Goal: Information Seeking & Learning: Learn about a topic

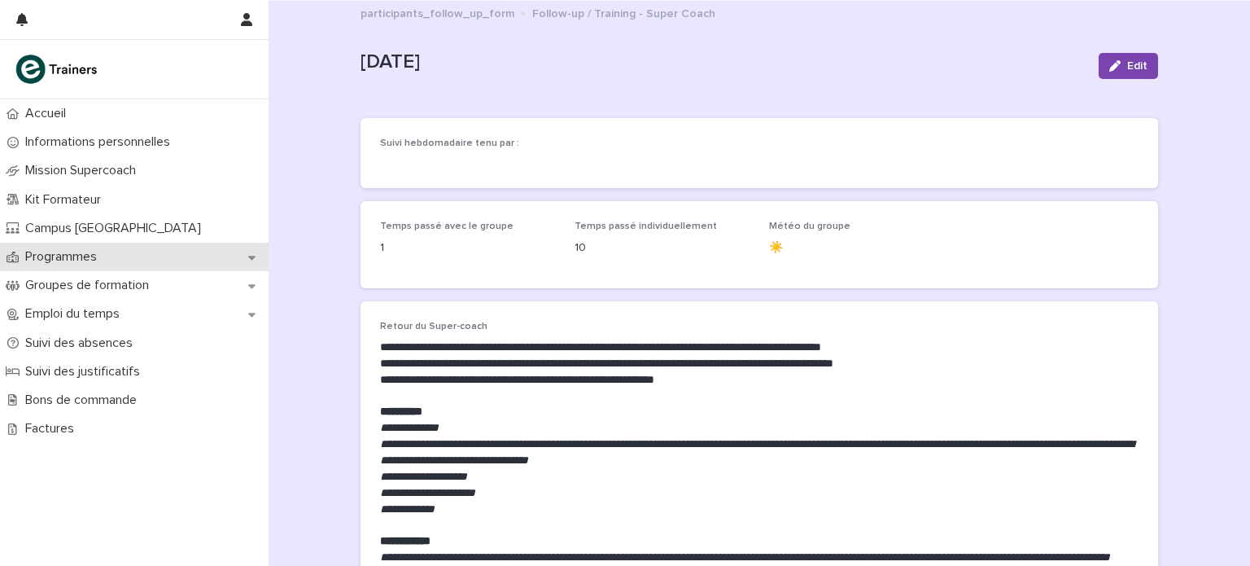
click at [88, 256] on p "Programmes" at bounding box center [64, 256] width 91 height 15
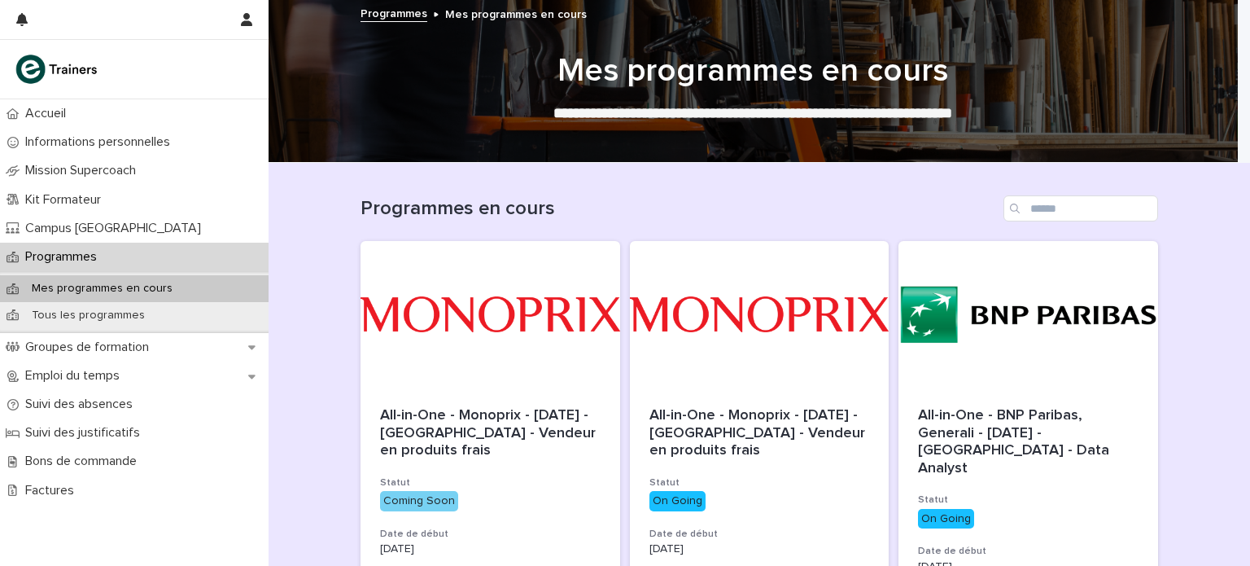
scroll to position [269, 0]
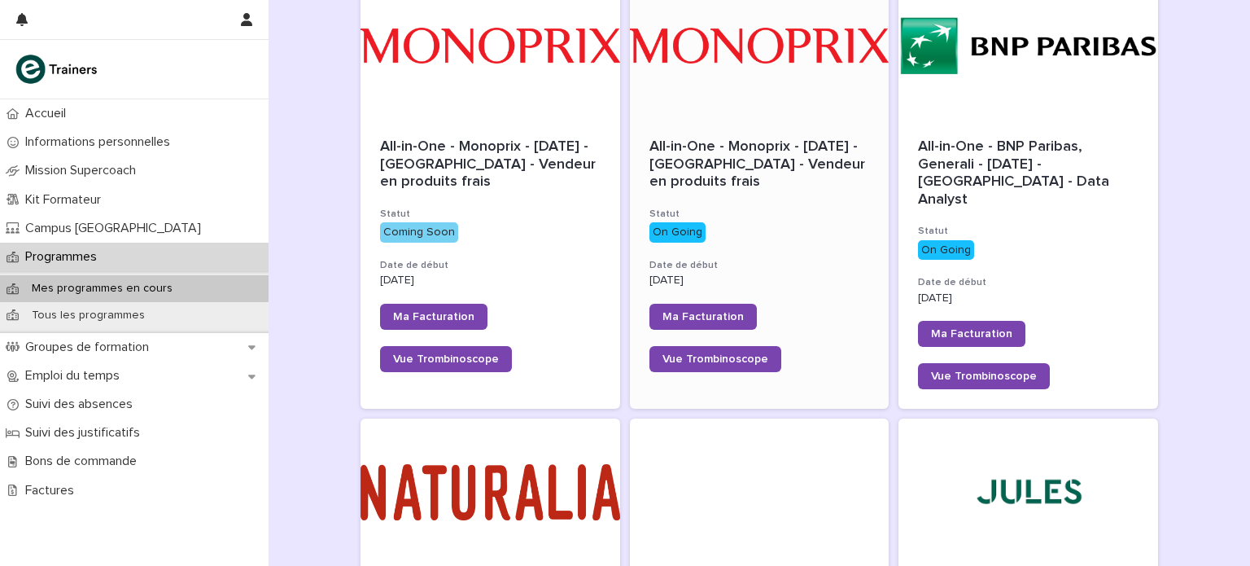
click at [736, 173] on div "All-in-One - Monoprix - [DATE] - [GEOGRAPHIC_DATA] - Vendeur en produits frais" at bounding box center [759, 164] width 221 height 53
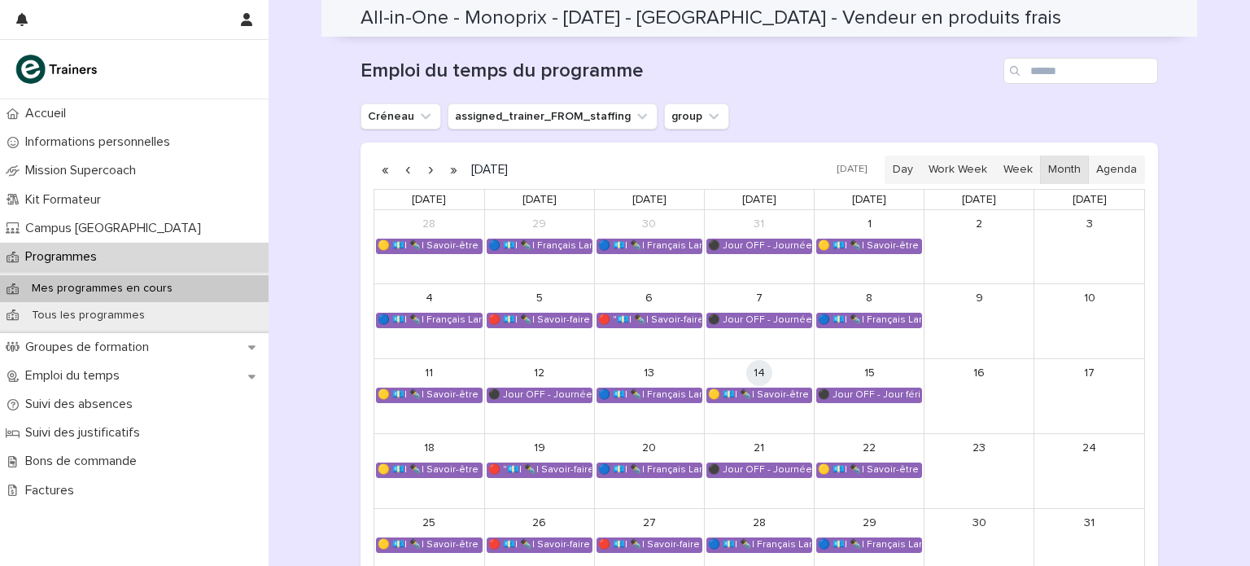
scroll to position [1067, 0]
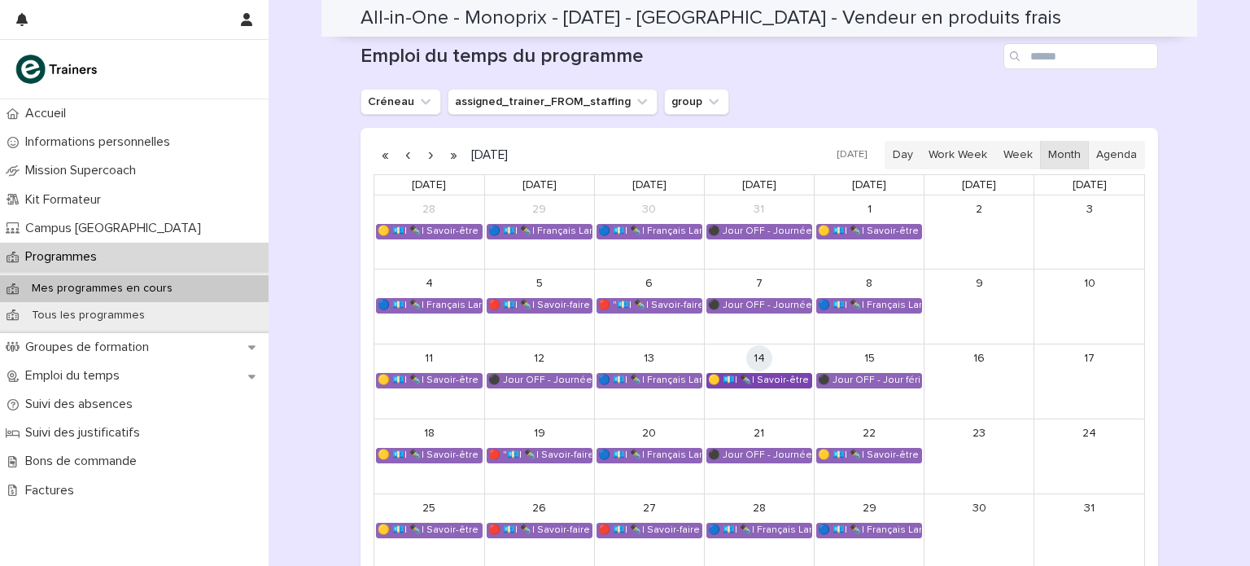
click at [774, 377] on div "🟡 💶| ✒️| Savoir-être métier - Cadre de référence interculturel : prévenir les i…" at bounding box center [759, 380] width 104 height 13
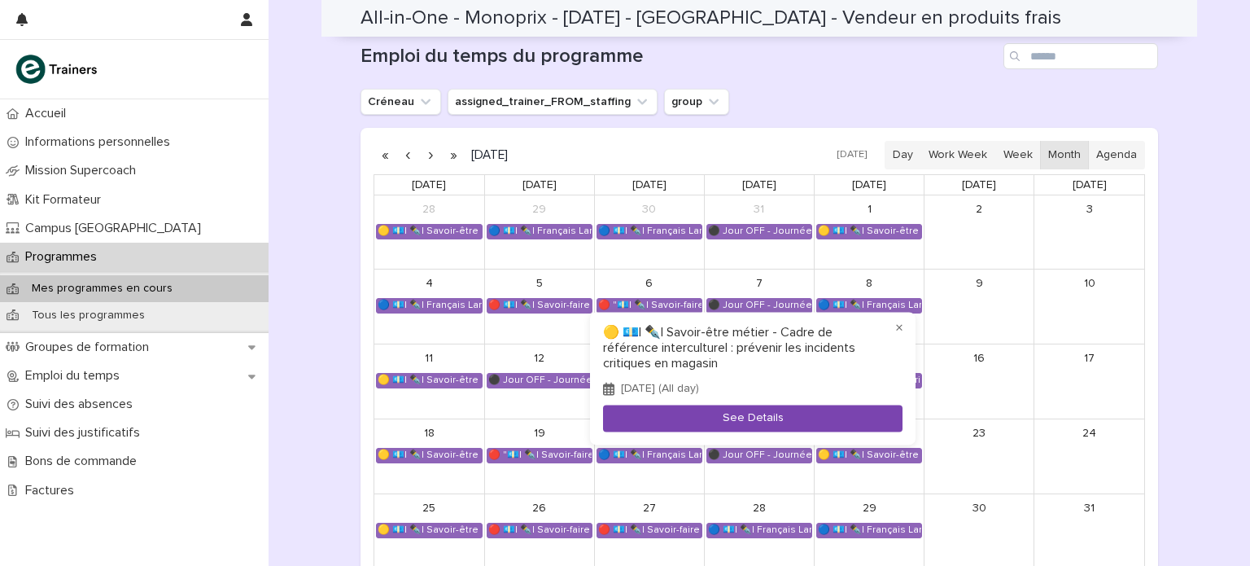
click at [743, 410] on button "See Details" at bounding box center [752, 418] width 299 height 27
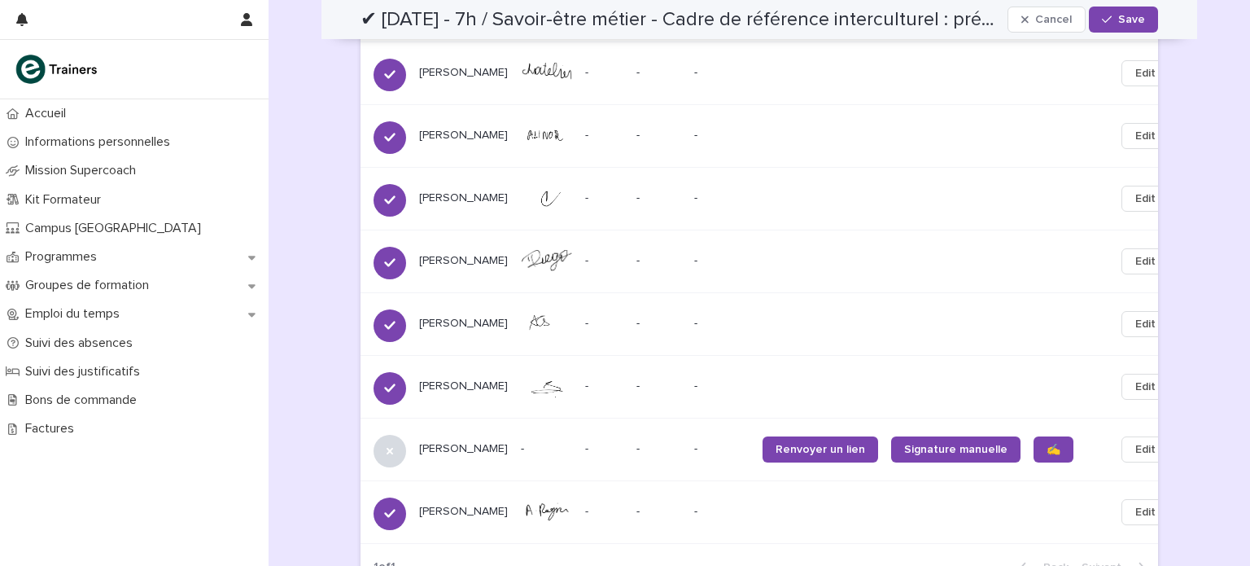
scroll to position [2726, 0]
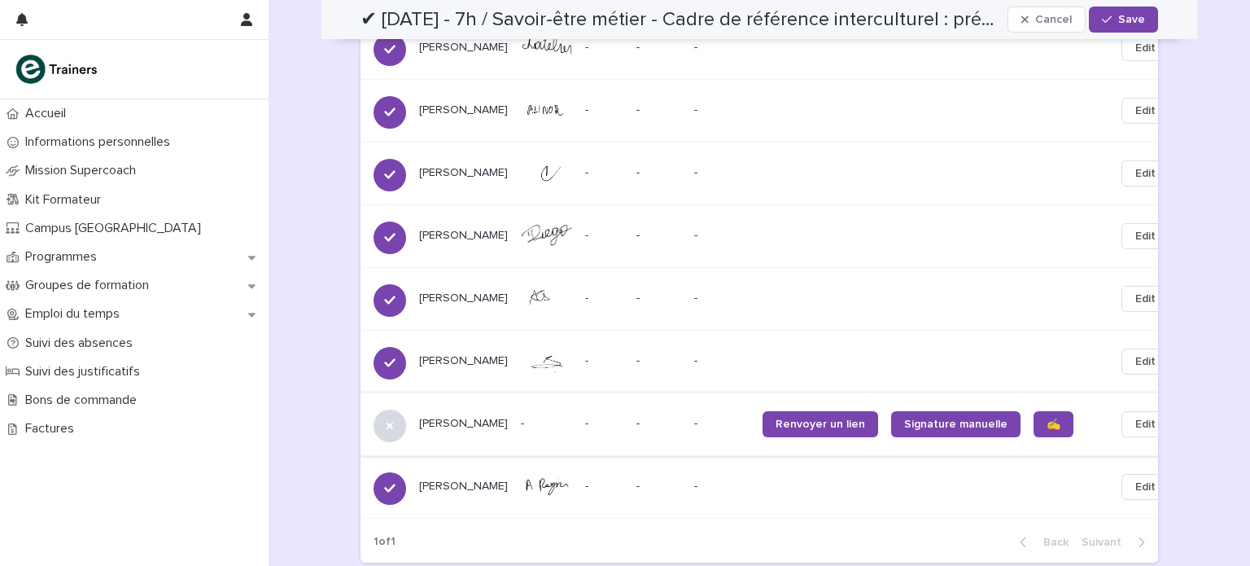
click at [1135, 432] on span "Edit" at bounding box center [1145, 424] width 20 height 16
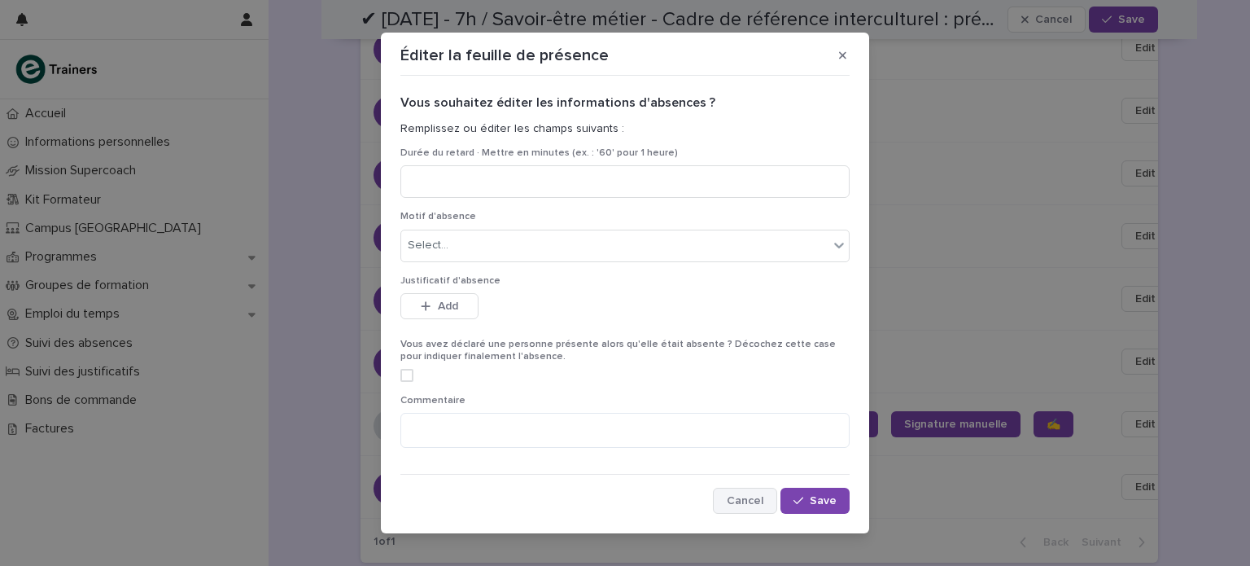
click at [750, 504] on span "Cancel" at bounding box center [745, 500] width 37 height 11
